Goal: Find specific page/section: Find specific page/section

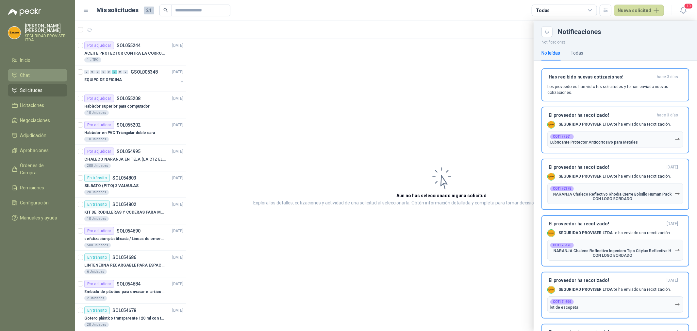
click at [25, 73] on span "Chat" at bounding box center [25, 75] width 10 height 7
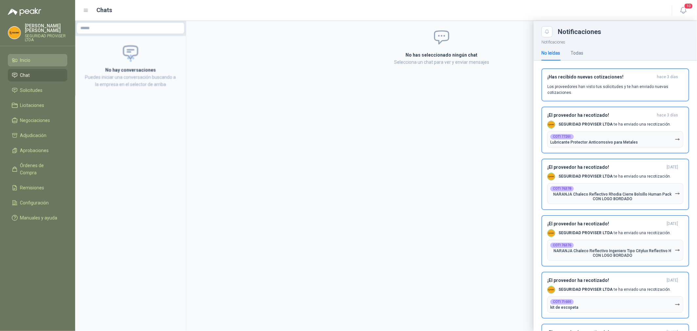
click at [30, 60] on span "Inicio" at bounding box center [25, 60] width 10 height 7
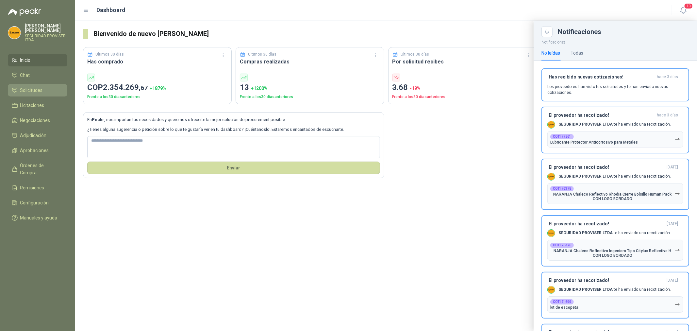
click at [38, 87] on span "Solicitudes" at bounding box center [31, 90] width 23 height 7
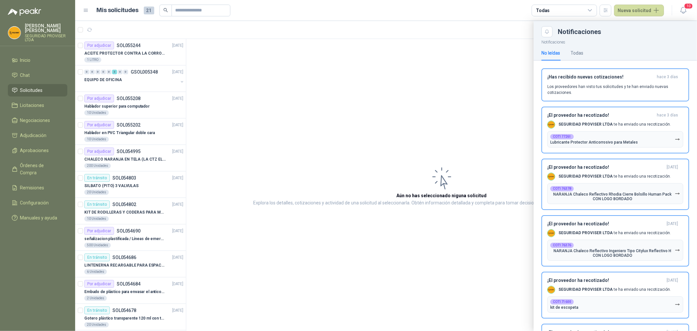
drag, startPoint x: 184, startPoint y: 74, endPoint x: 187, endPoint y: 123, distance: 49.4
click at [187, 123] on div at bounding box center [386, 176] width 622 height 310
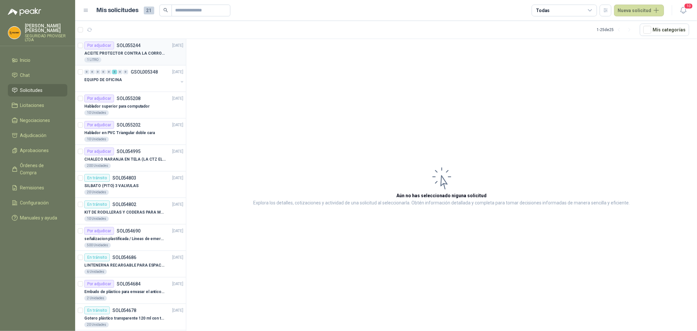
click at [143, 49] on div "Por adjudicar SOL055244 [DATE] ACEITE PROTECTOR CONTRA LA CORROSION - PARA LIMP…" at bounding box center [133, 51] width 99 height 21
